Goal: Task Accomplishment & Management: Use online tool/utility

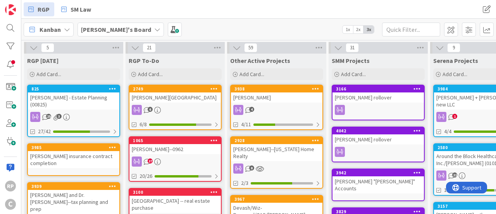
scroll to position [39, 0]
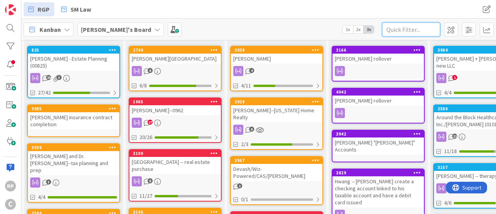
click at [405, 32] on input "text" at bounding box center [411, 29] width 58 height 14
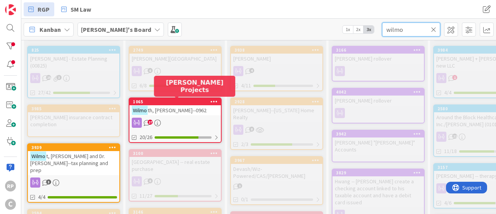
type input "wilmo"
click at [158, 104] on div "1065" at bounding box center [177, 101] width 88 height 5
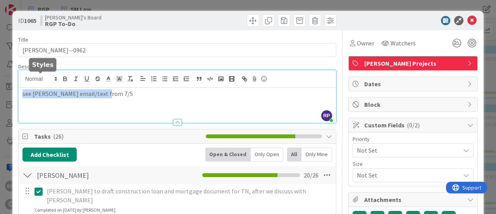
drag, startPoint x: 114, startPoint y: 82, endPoint x: 9, endPoint y: 81, distance: 104.7
click at [9, 81] on div "ID 1065 [PERSON_NAME]'s Board RGP To-Do Title 21 / 128 [PERSON_NAME]--0962 Desc…" at bounding box center [248, 107] width 496 height 214
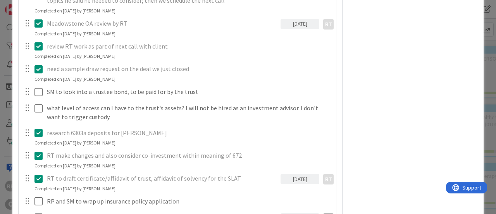
scroll to position [593, 0]
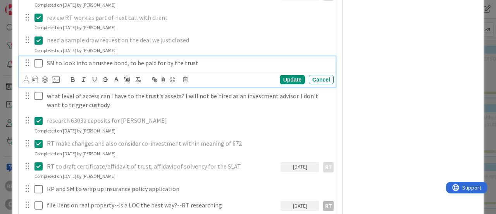
click at [42, 59] on icon at bounding box center [41, 63] width 12 height 9
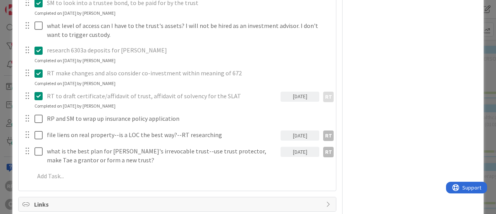
scroll to position [663, 0]
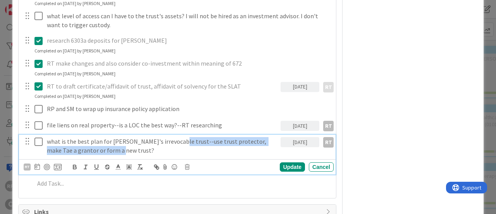
drag, startPoint x: 105, startPoint y: 121, endPoint x: 171, endPoint y: 114, distance: 66.3
click at [171, 137] on p "what is the best plan for [PERSON_NAME]'s irrevocable trust--use trust protecto…" at bounding box center [162, 145] width 231 height 17
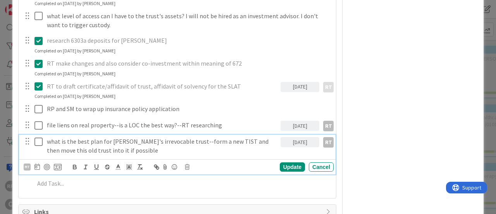
click at [300, 137] on div "[DATE]" at bounding box center [300, 142] width 39 height 10
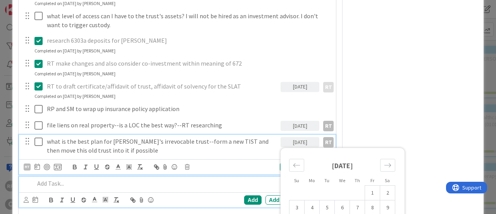
click at [137, 179] on p at bounding box center [183, 183] width 296 height 9
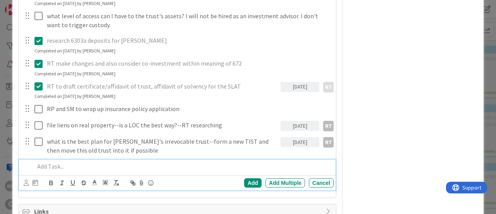
scroll to position [647, 0]
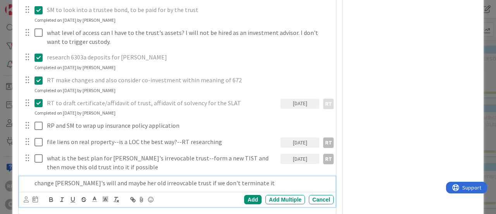
click at [137, 178] on p "change [PERSON_NAME]'s will and maybe her old irreovcable trust if we don't ter…" at bounding box center [183, 182] width 296 height 9
click at [141, 178] on p "change [PERSON_NAME]'s will and maybe her old irreovcable trust if we don't ter…" at bounding box center [183, 182] width 296 height 9
click at [242, 194] on div "Add Add Multiple Cancel" at bounding box center [179, 199] width 310 height 11
click at [244, 195] on div "Add" at bounding box center [252, 199] width 17 height 9
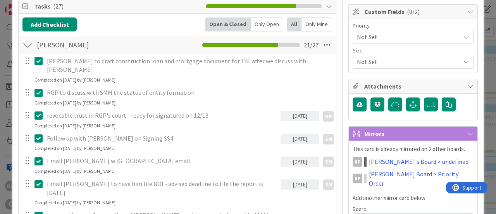
scroll to position [0, 0]
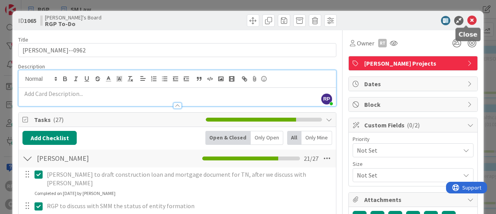
click at [468, 21] on icon at bounding box center [472, 20] width 9 height 9
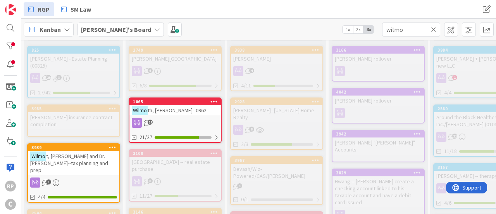
click at [434, 29] on icon at bounding box center [433, 29] width 5 height 7
